Goal: Task Accomplishment & Management: Manage account settings

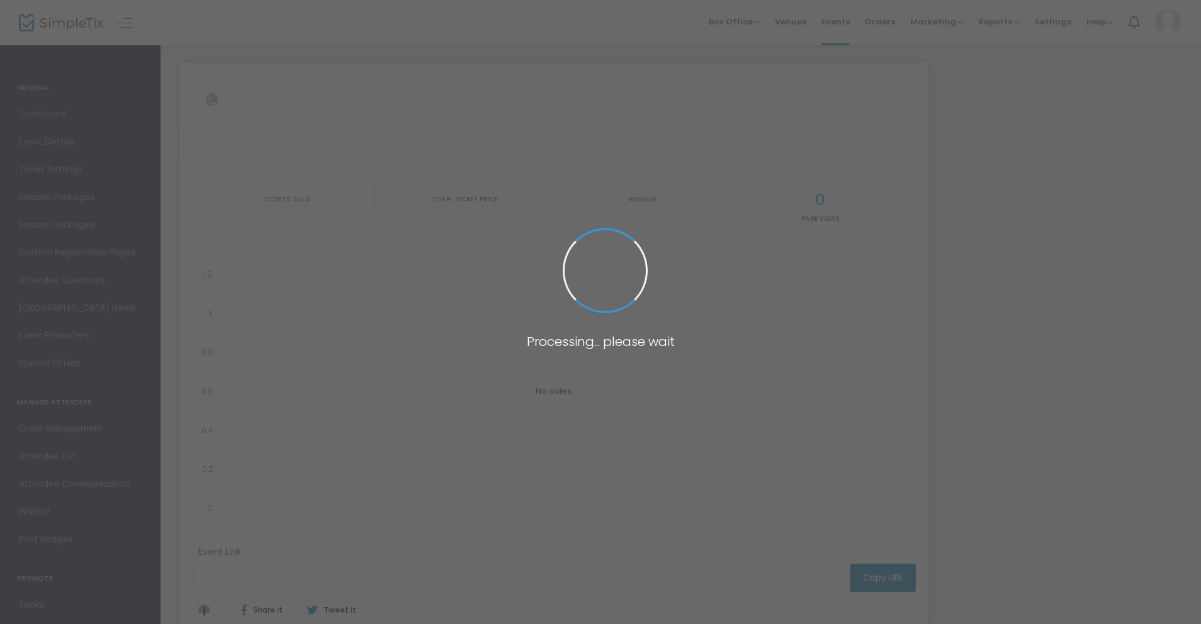
type input "[URL][DOMAIN_NAME][PERSON_NAME]"
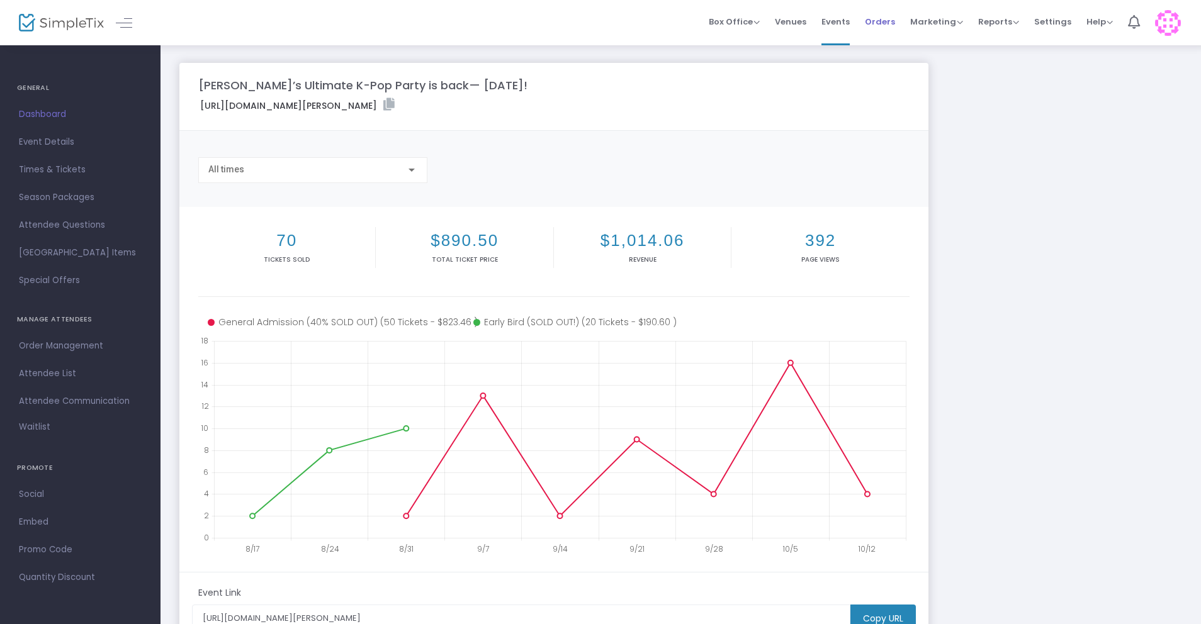
click at [892, 20] on span "Orders" at bounding box center [880, 22] width 30 height 32
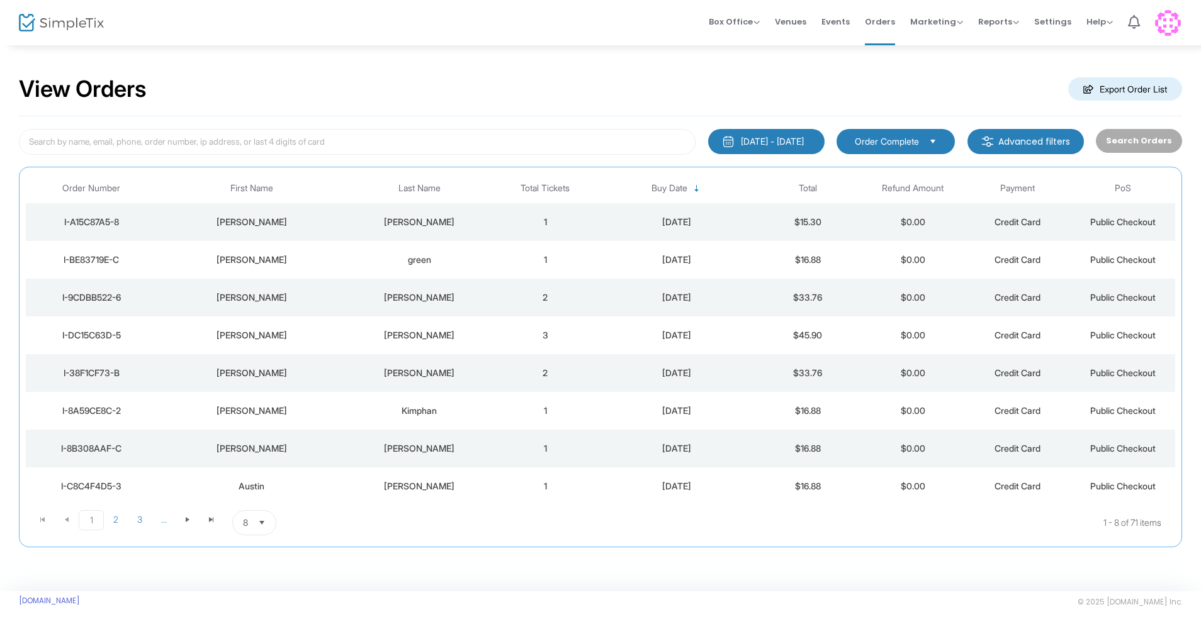
click at [583, 295] on td "2" at bounding box center [545, 298] width 105 height 38
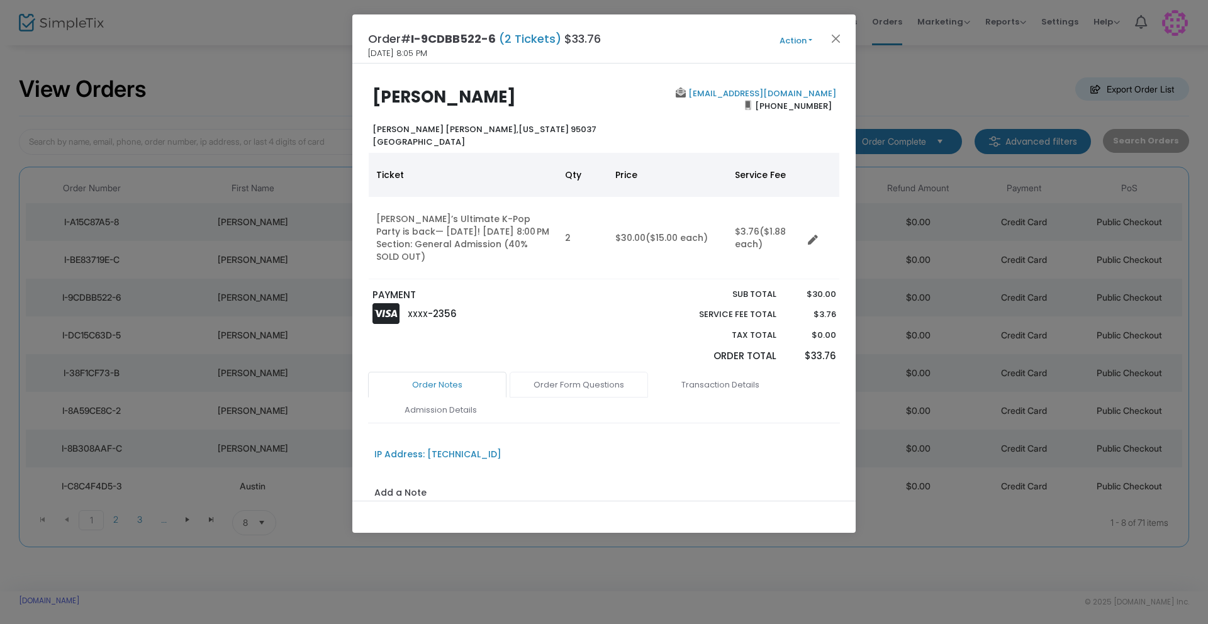
click at [559, 372] on link "Order Form Questions" at bounding box center [579, 385] width 138 height 26
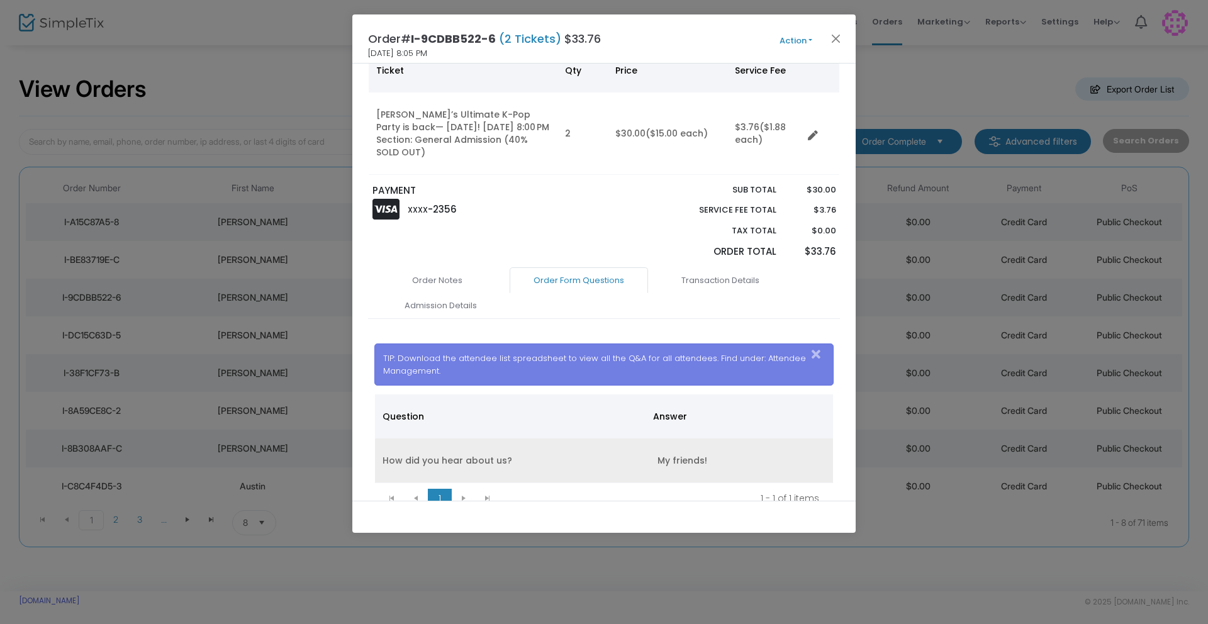
scroll to position [149, 0]
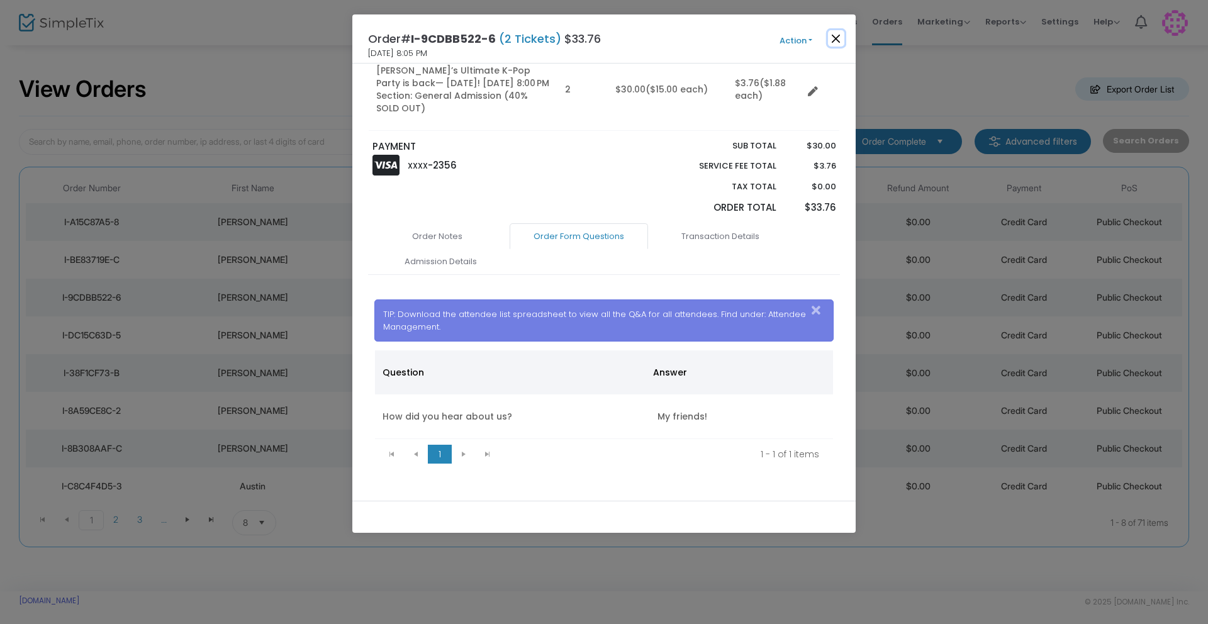
click at [837, 35] on button "Close" at bounding box center [836, 38] width 16 height 16
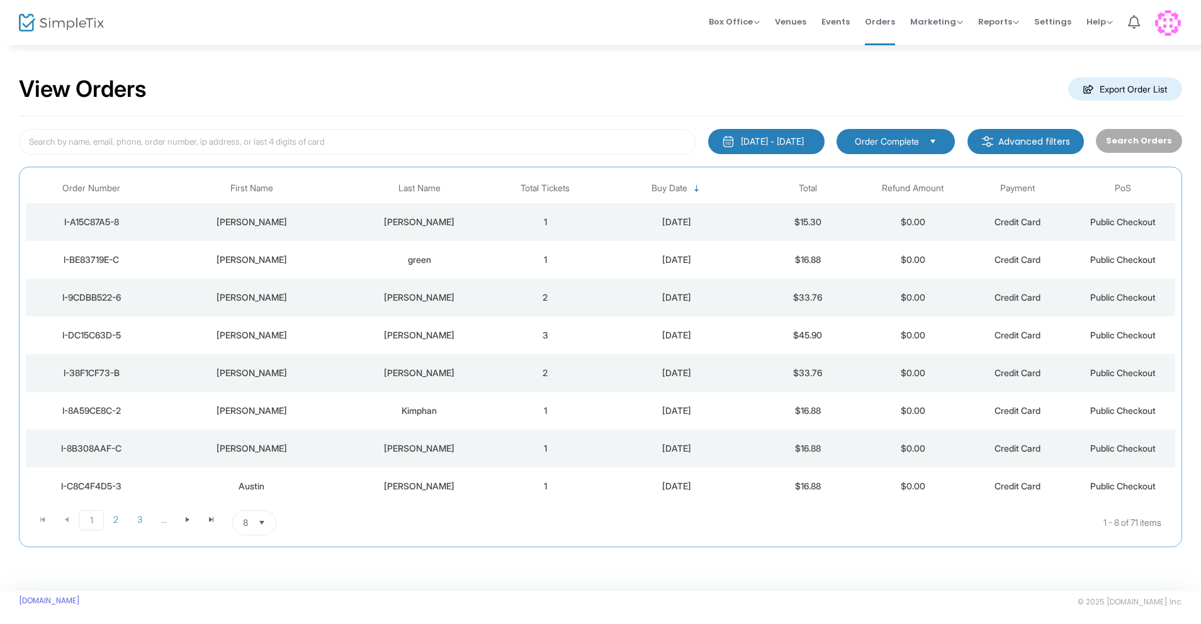
click at [451, 257] on div "green" at bounding box center [419, 260] width 140 height 13
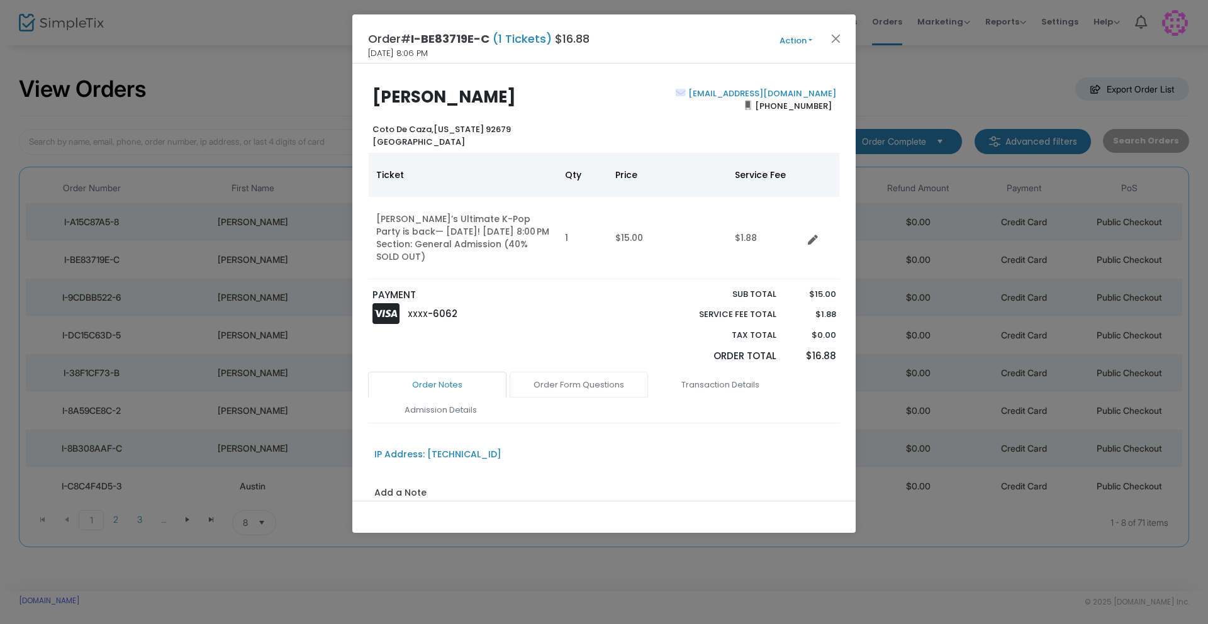
click at [576, 372] on link "Order Form Questions" at bounding box center [579, 385] width 138 height 26
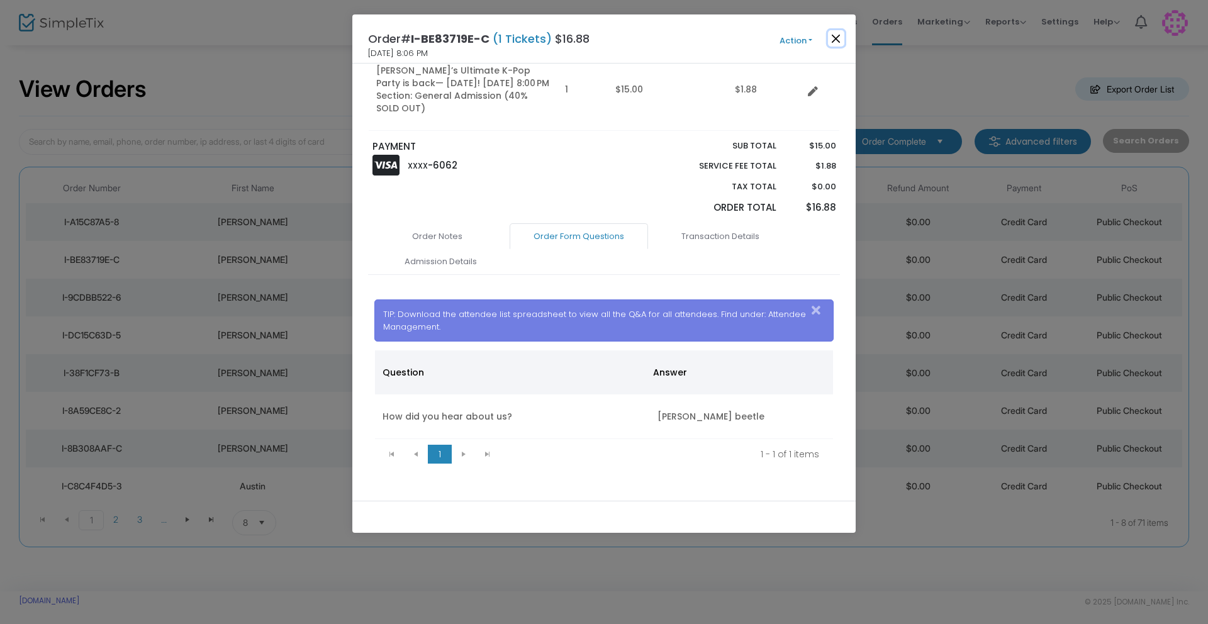
click at [838, 40] on button "Close" at bounding box center [836, 38] width 16 height 16
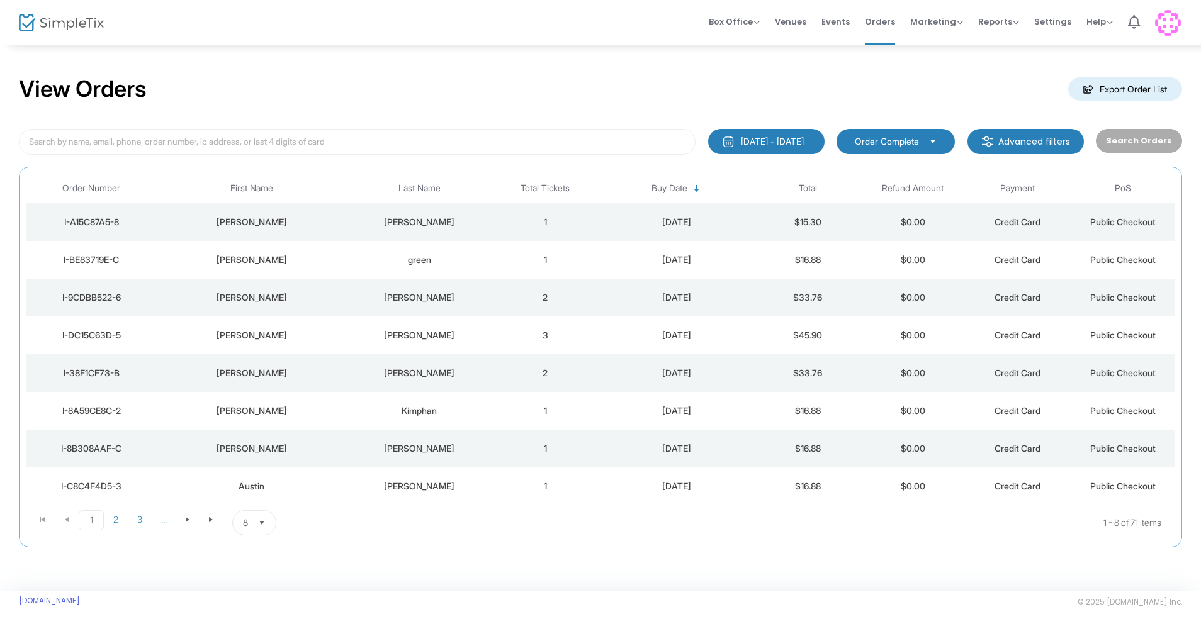
click at [572, 222] on td "1" at bounding box center [545, 222] width 105 height 38
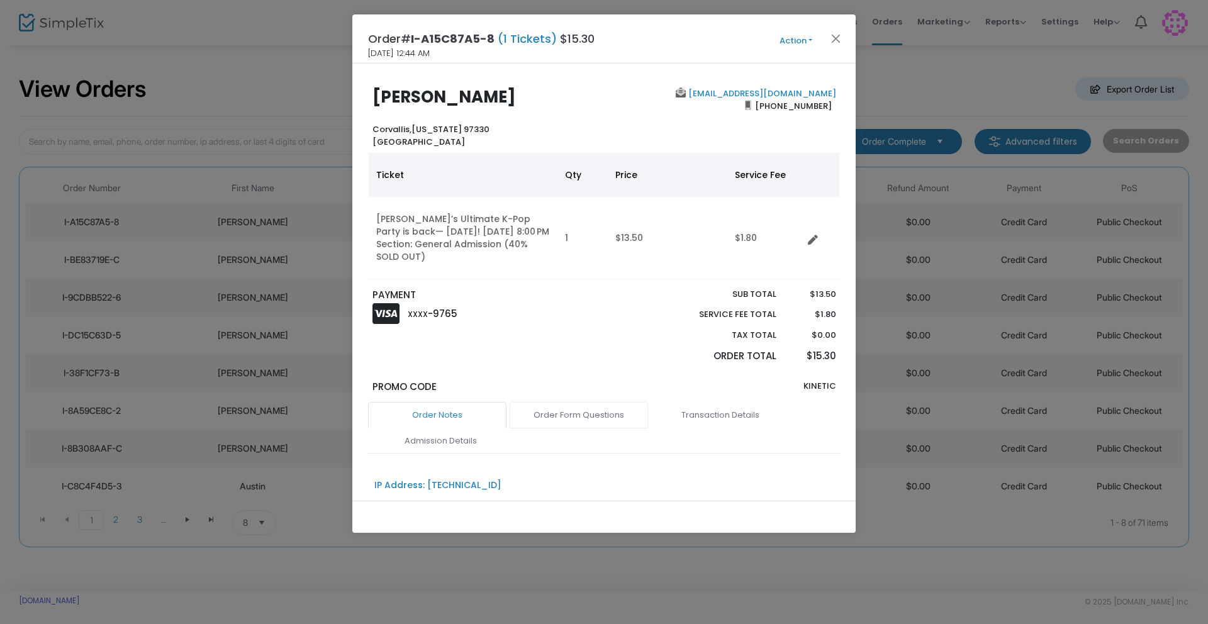
click at [553, 402] on link "Order Form Questions" at bounding box center [579, 415] width 138 height 26
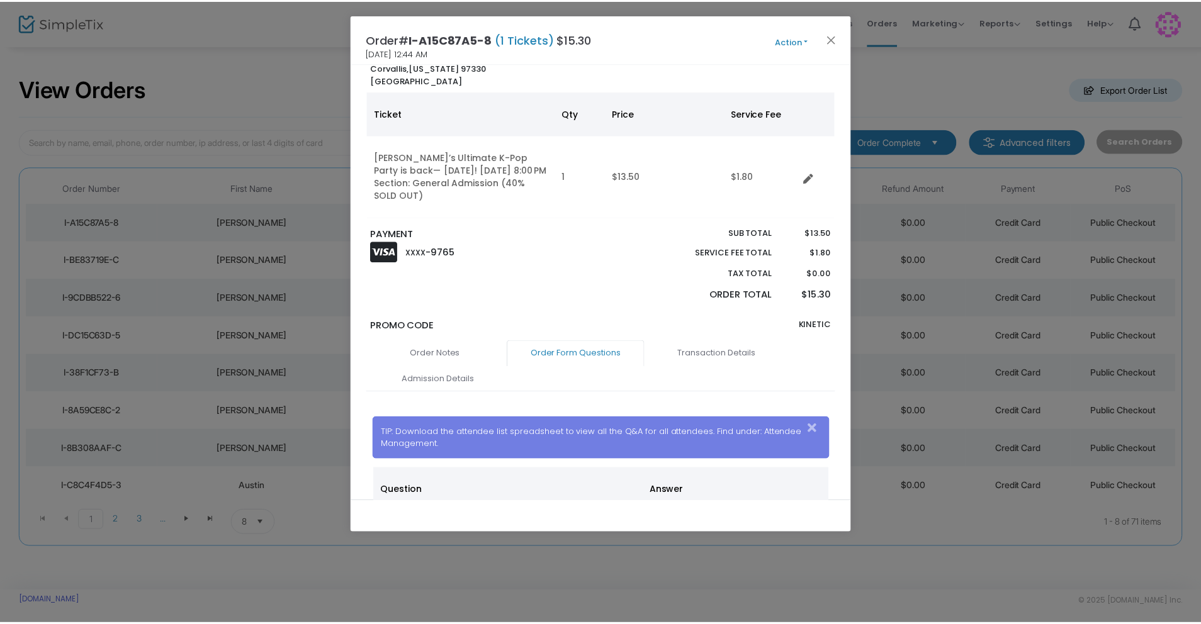
scroll to position [0, 0]
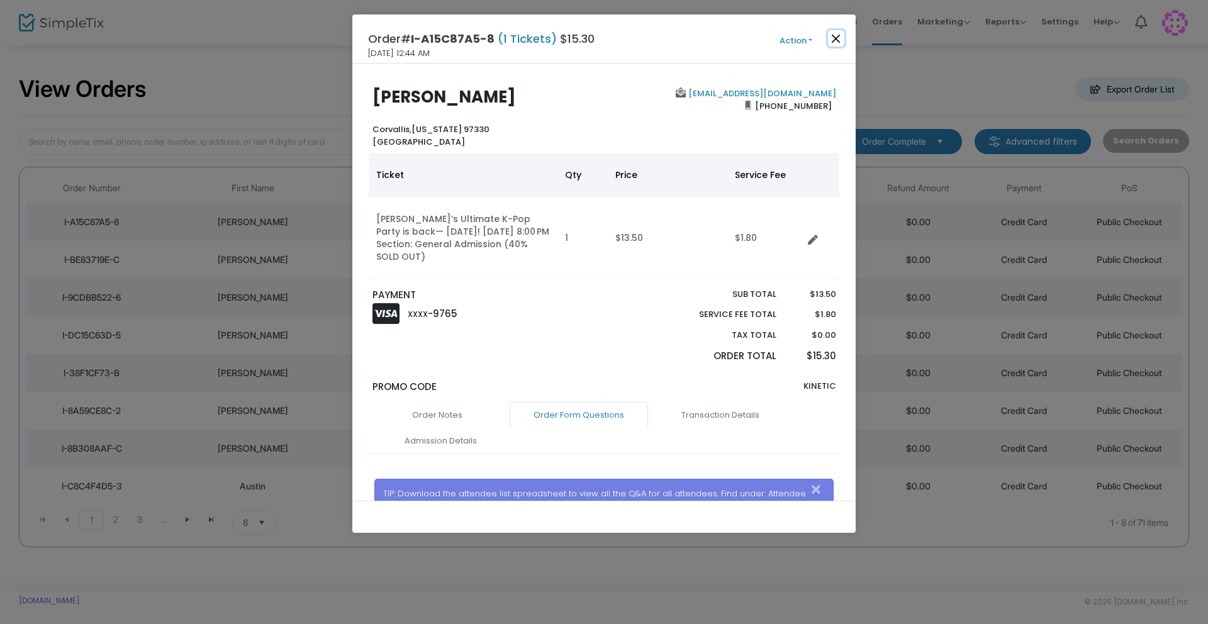
click at [832, 30] on button "Close" at bounding box center [836, 38] width 16 height 16
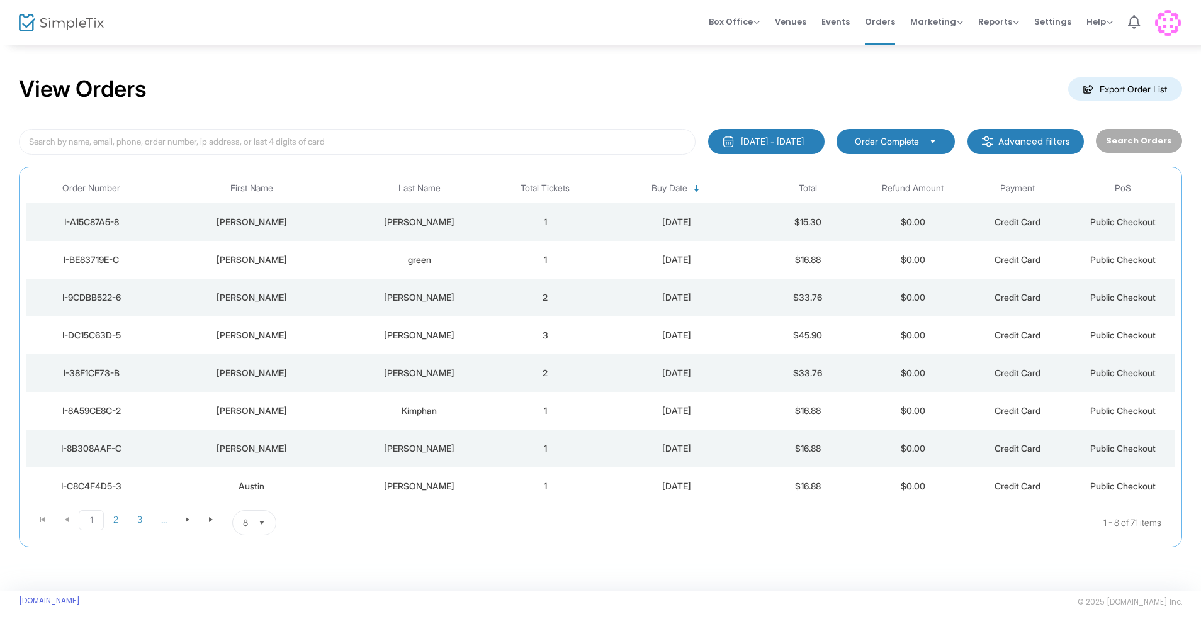
click at [693, 267] on td "[DATE]" at bounding box center [676, 260] width 157 height 38
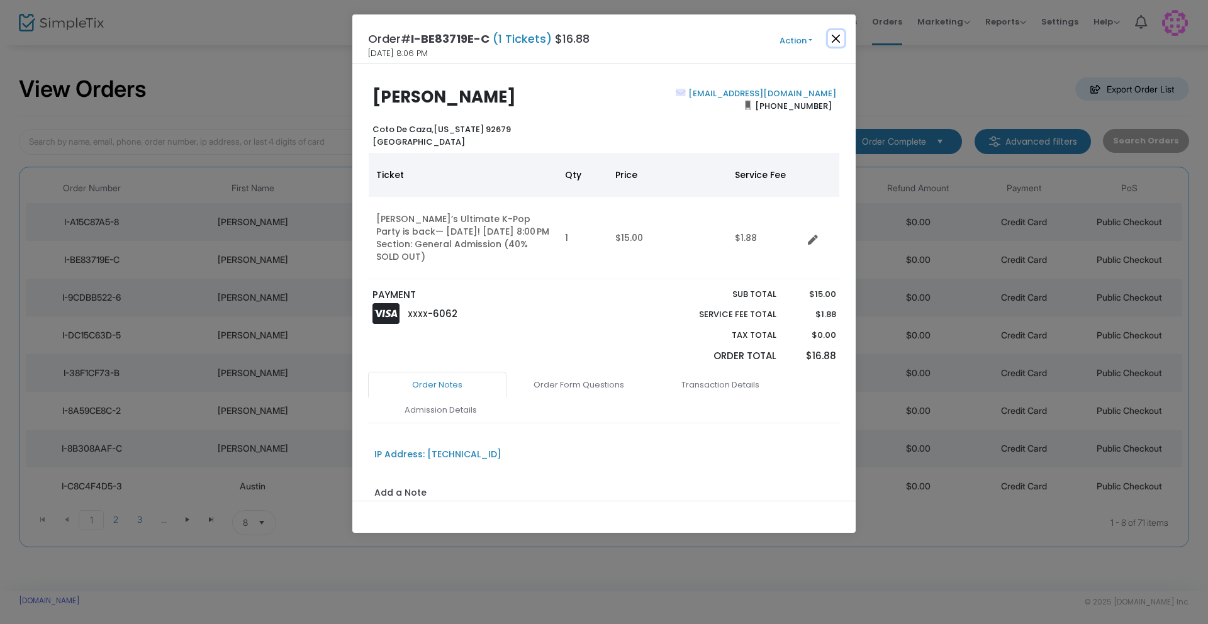
click at [838, 33] on button "Close" at bounding box center [836, 38] width 16 height 16
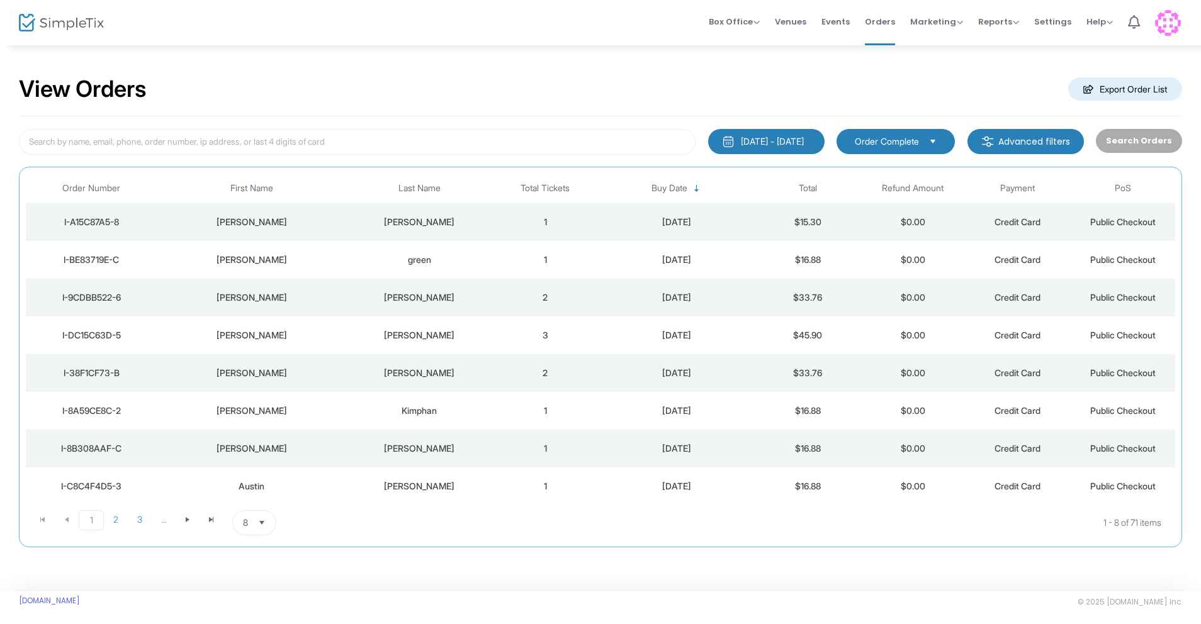
click at [700, 301] on div "[DATE]" at bounding box center [676, 297] width 151 height 13
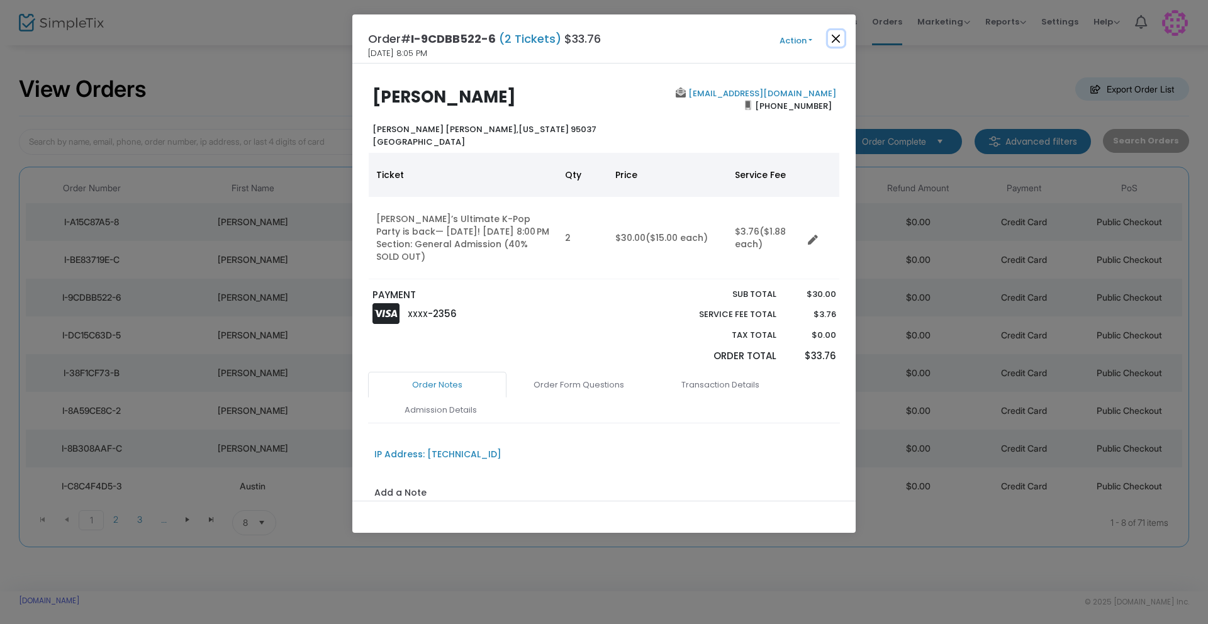
click at [840, 40] on button "Close" at bounding box center [836, 38] width 16 height 16
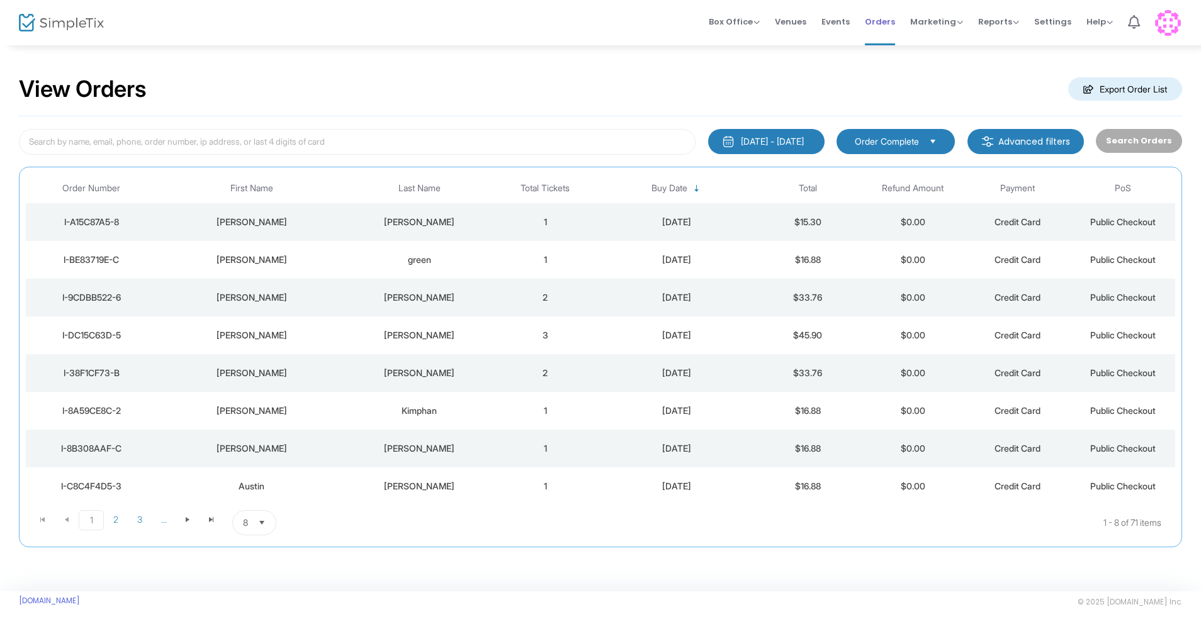
click at [890, 23] on span "Orders" at bounding box center [880, 22] width 30 height 32
